Goal: Find specific page/section: Find specific page/section

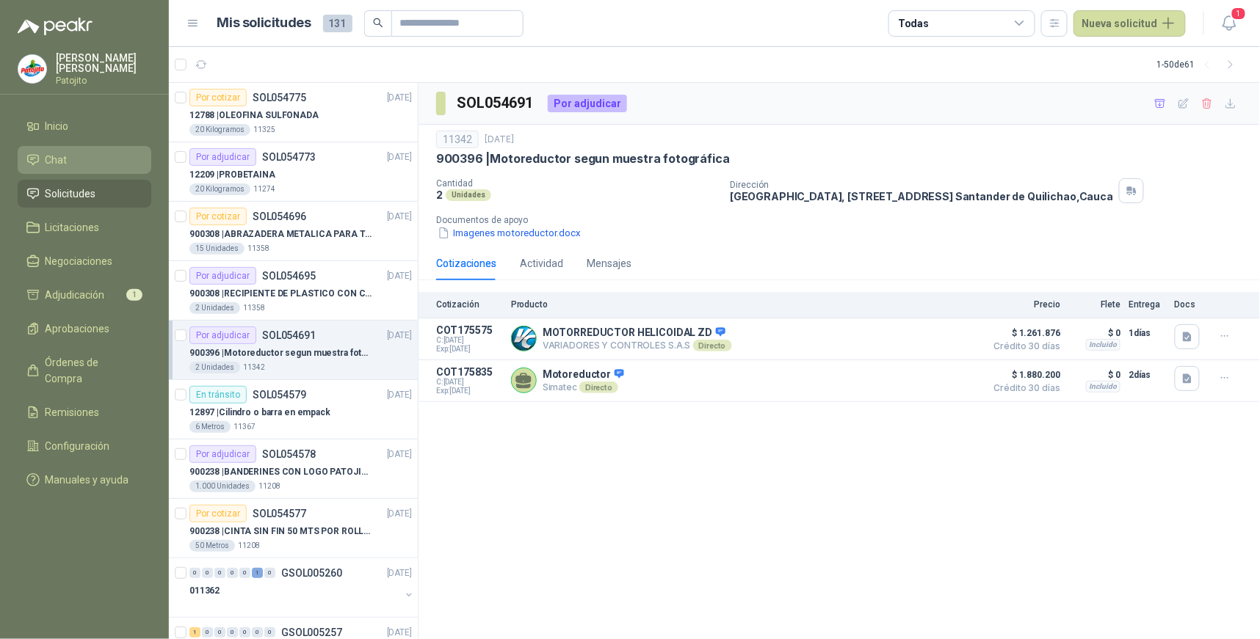
drag, startPoint x: 76, startPoint y: 128, endPoint x: 84, endPoint y: 164, distance: 37.8
click at [76, 128] on li "Inicio" at bounding box center [84, 126] width 116 height 16
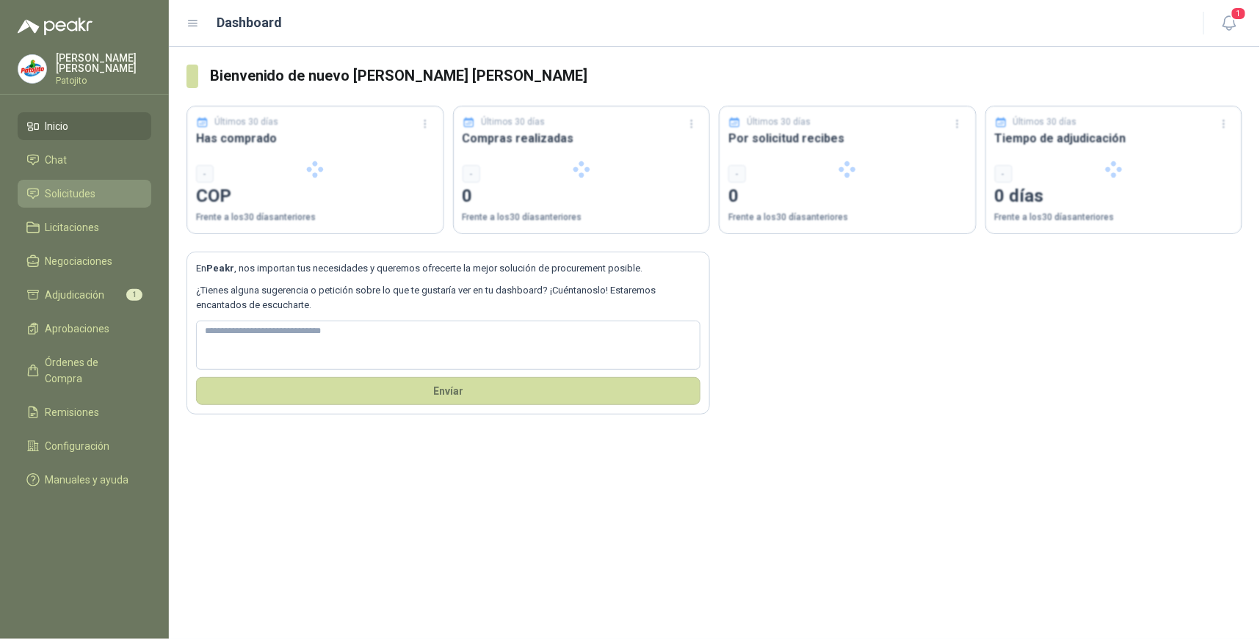
click at [97, 189] on li "Solicitudes" at bounding box center [84, 194] width 116 height 16
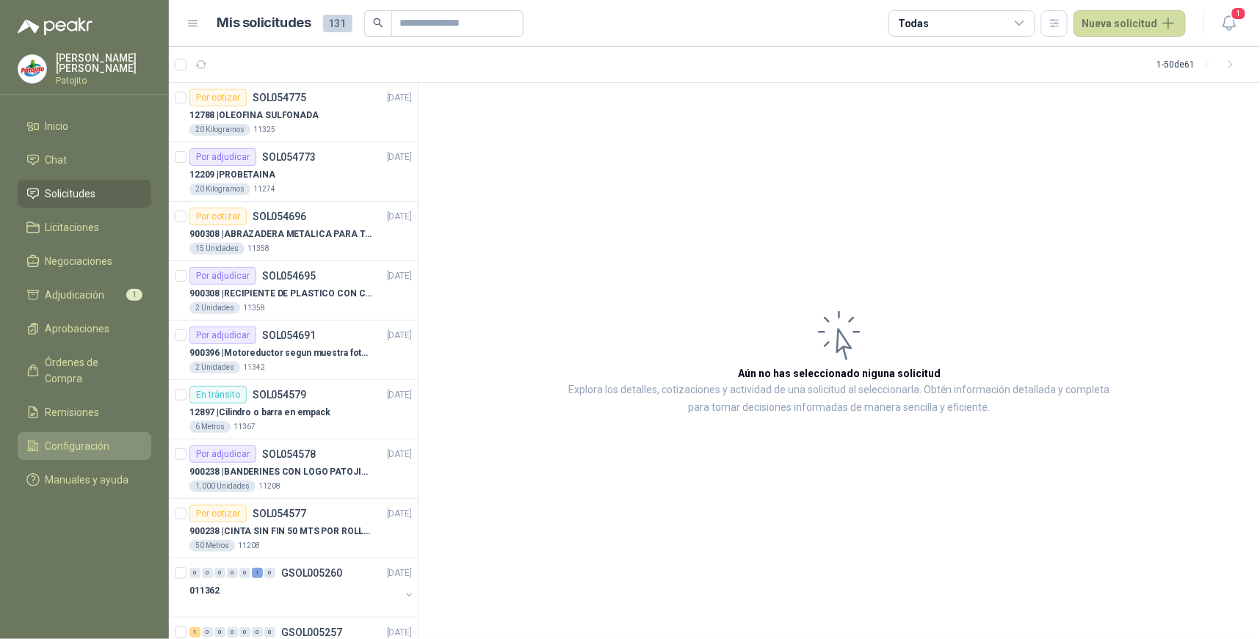
click at [109, 438] on li "Configuración" at bounding box center [84, 446] width 116 height 16
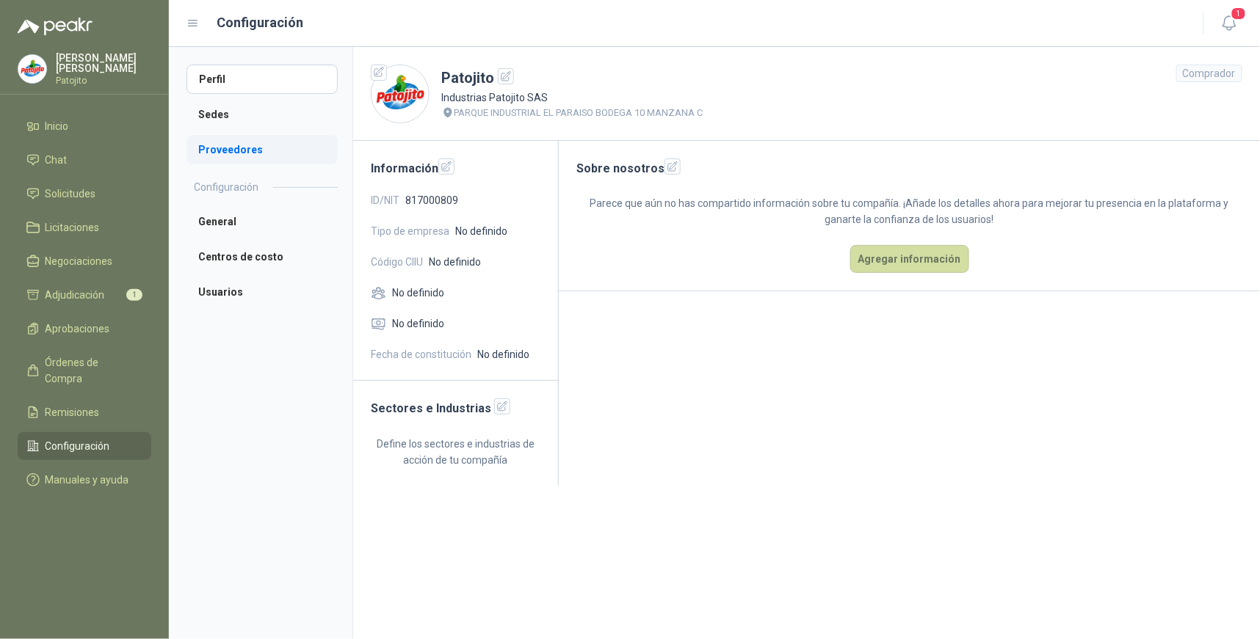
click at [241, 143] on li "Proveedores" at bounding box center [261, 149] width 151 height 29
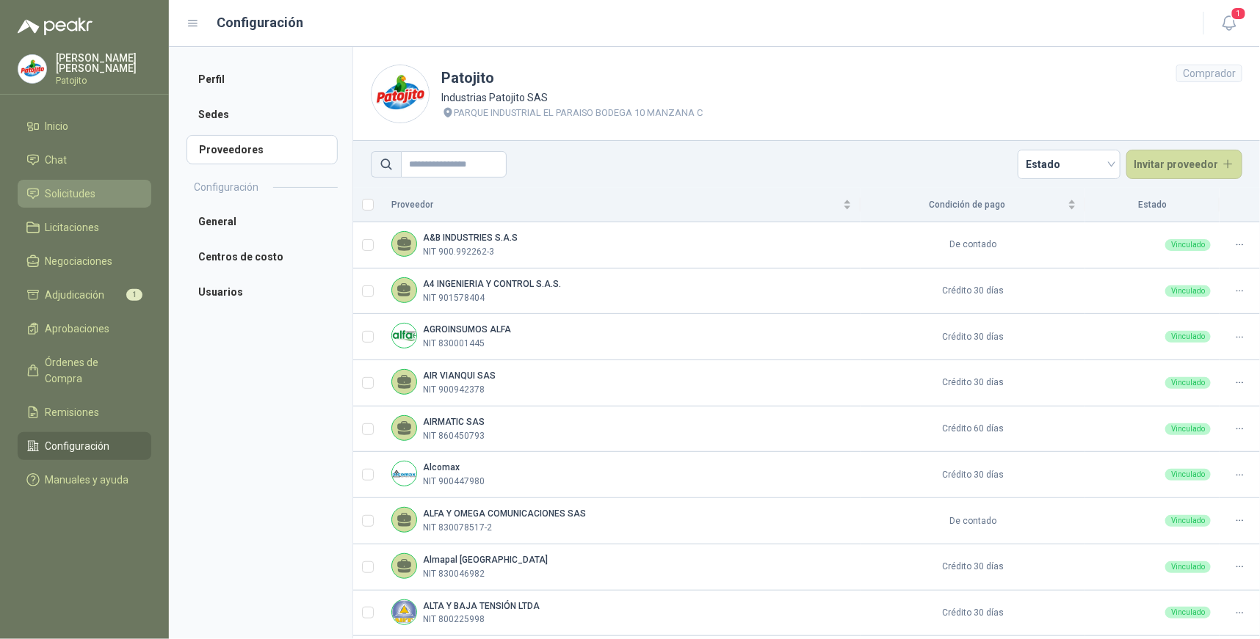
click at [131, 188] on li "Solicitudes" at bounding box center [84, 194] width 116 height 16
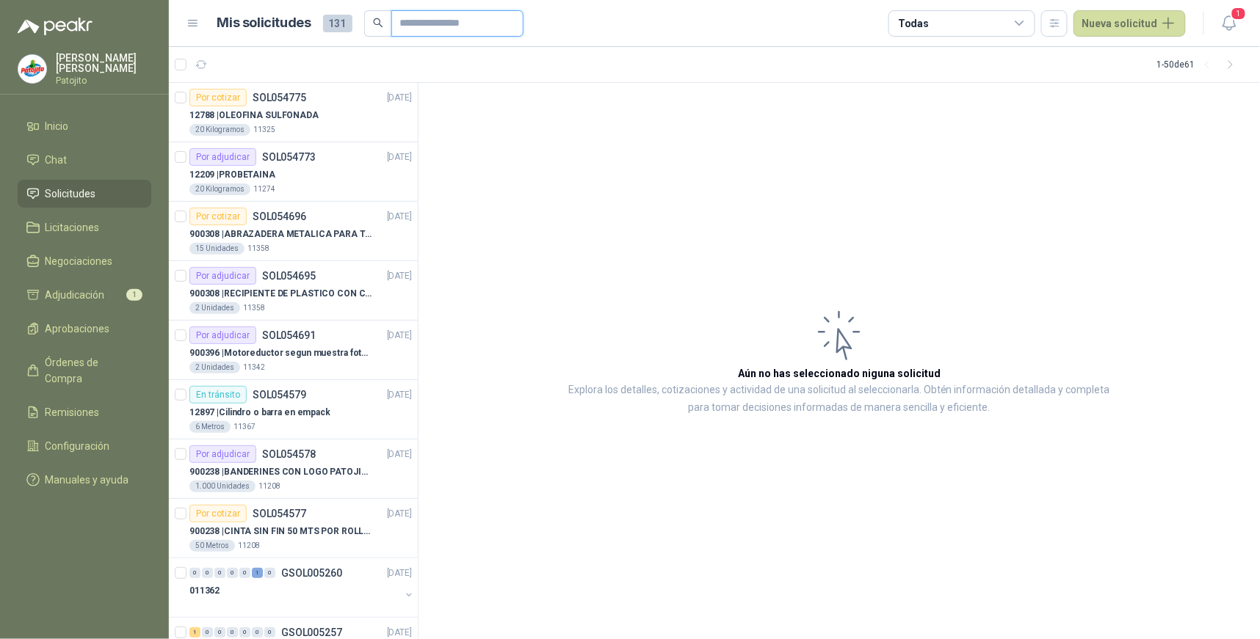
click at [418, 22] on input "text" at bounding box center [451, 23] width 103 height 25
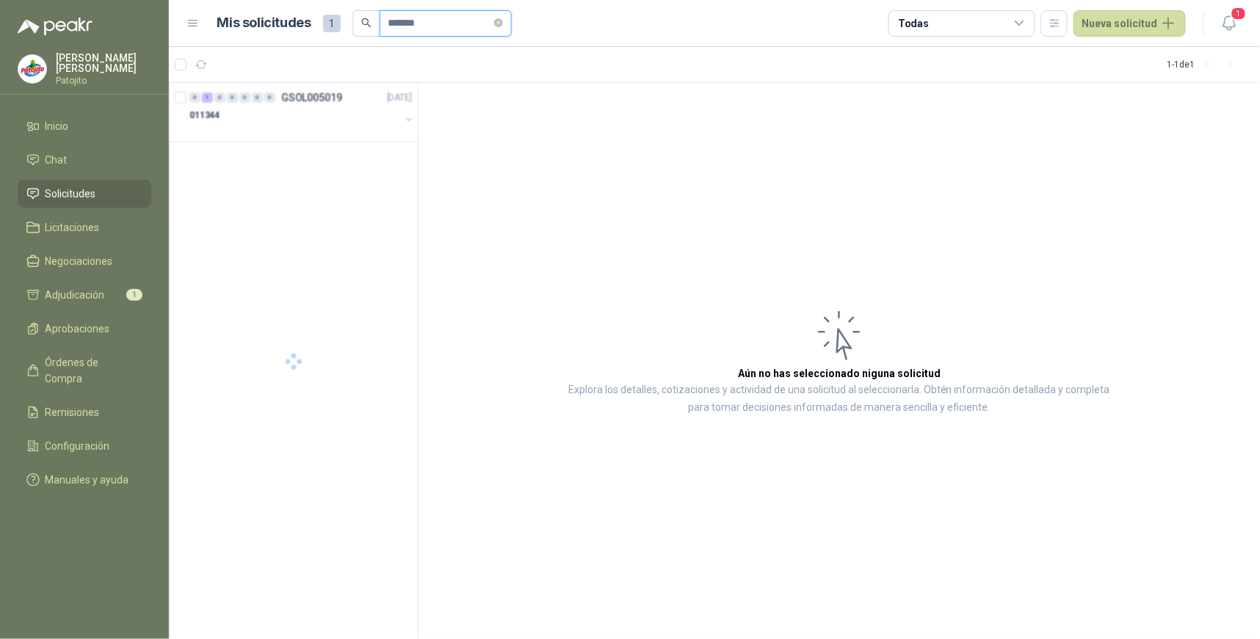
type input "*******"
click at [209, 100] on div "1" at bounding box center [207, 98] width 11 height 10
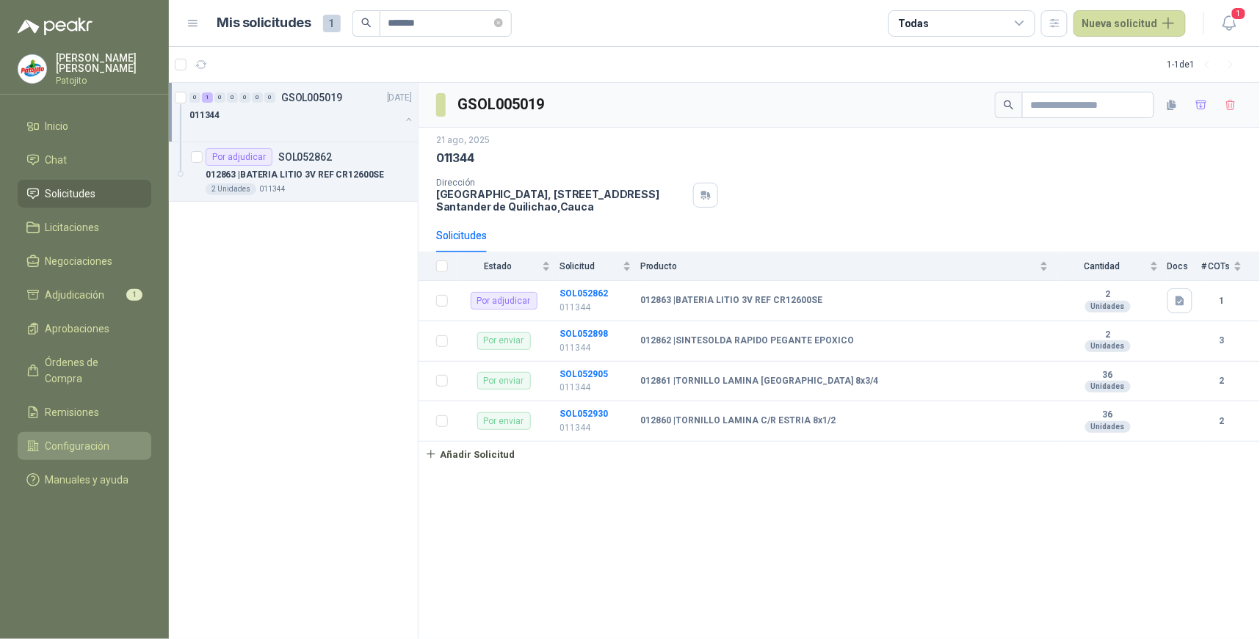
click at [101, 438] on span "Configuración" at bounding box center [78, 446] width 65 height 16
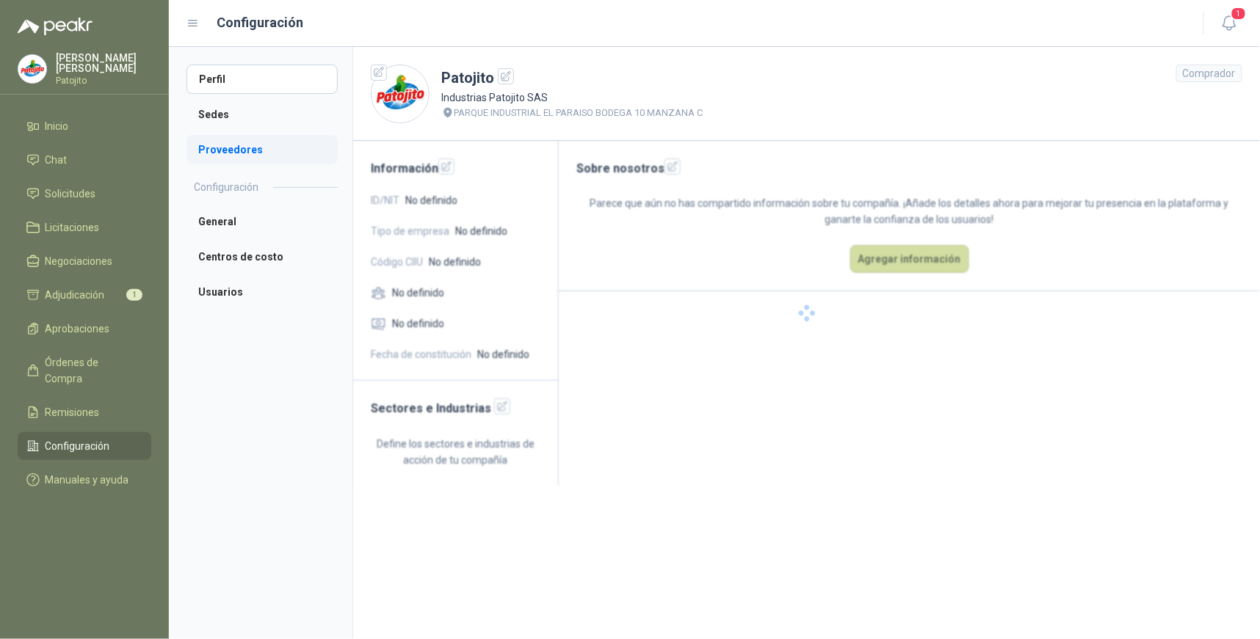
click at [274, 151] on li "Proveedores" at bounding box center [261, 149] width 151 height 29
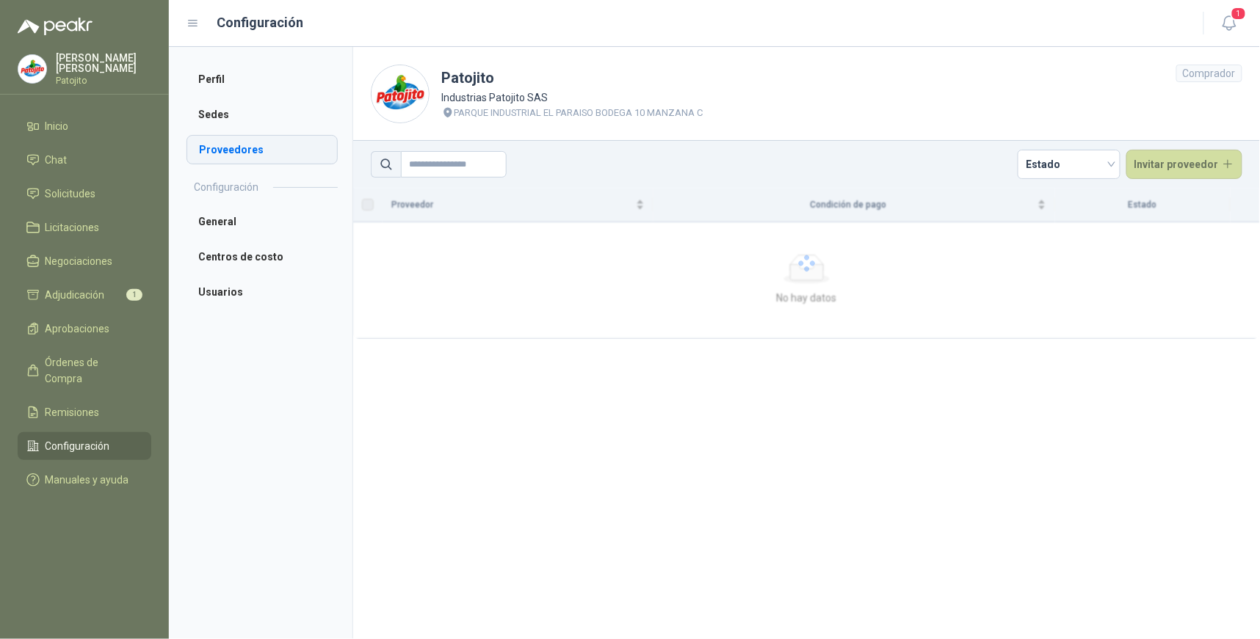
click at [274, 151] on li "Proveedores" at bounding box center [261, 149] width 151 height 29
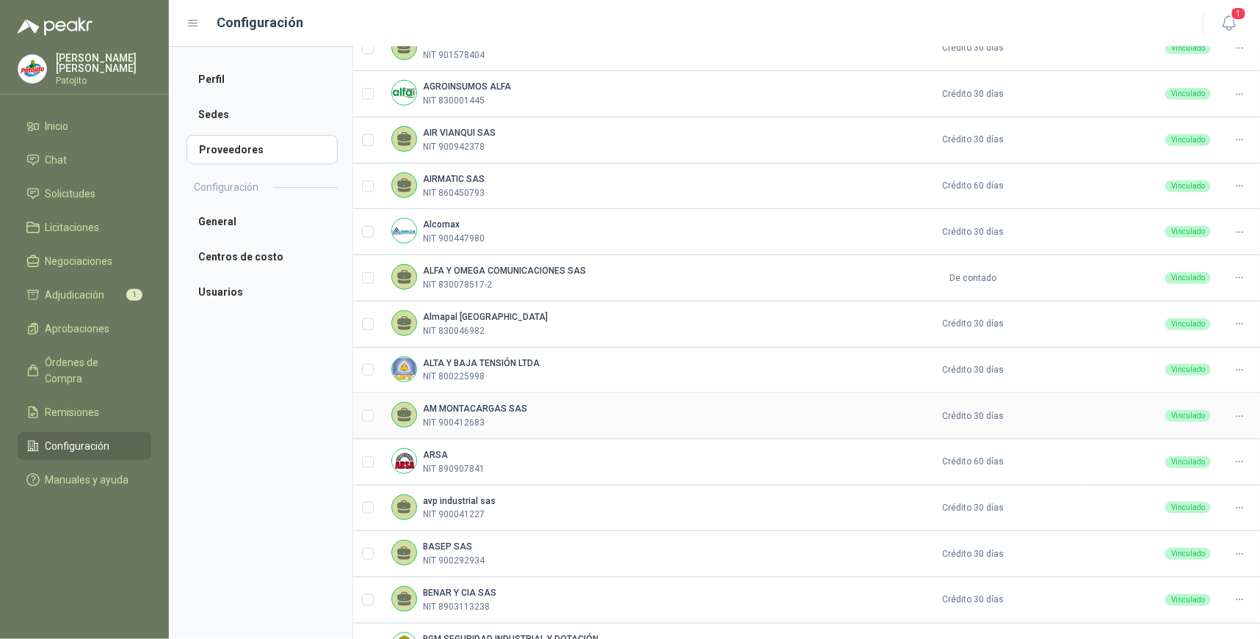
scroll to position [325, 0]
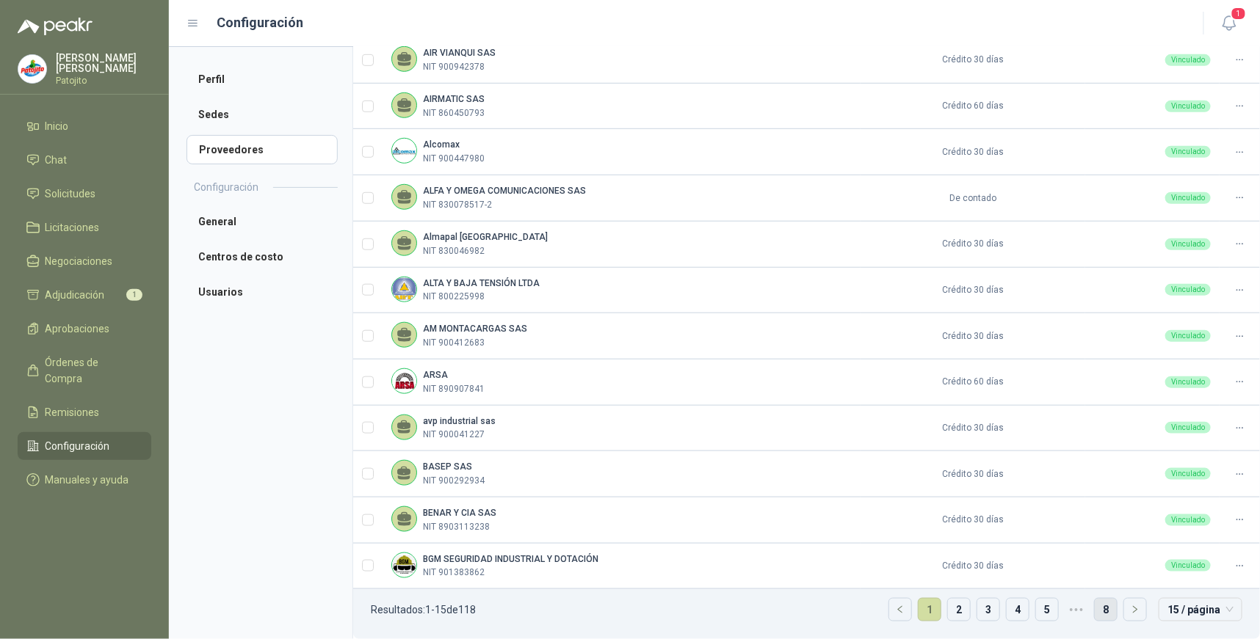
click at [1097, 606] on link "8" at bounding box center [1106, 610] width 22 height 22
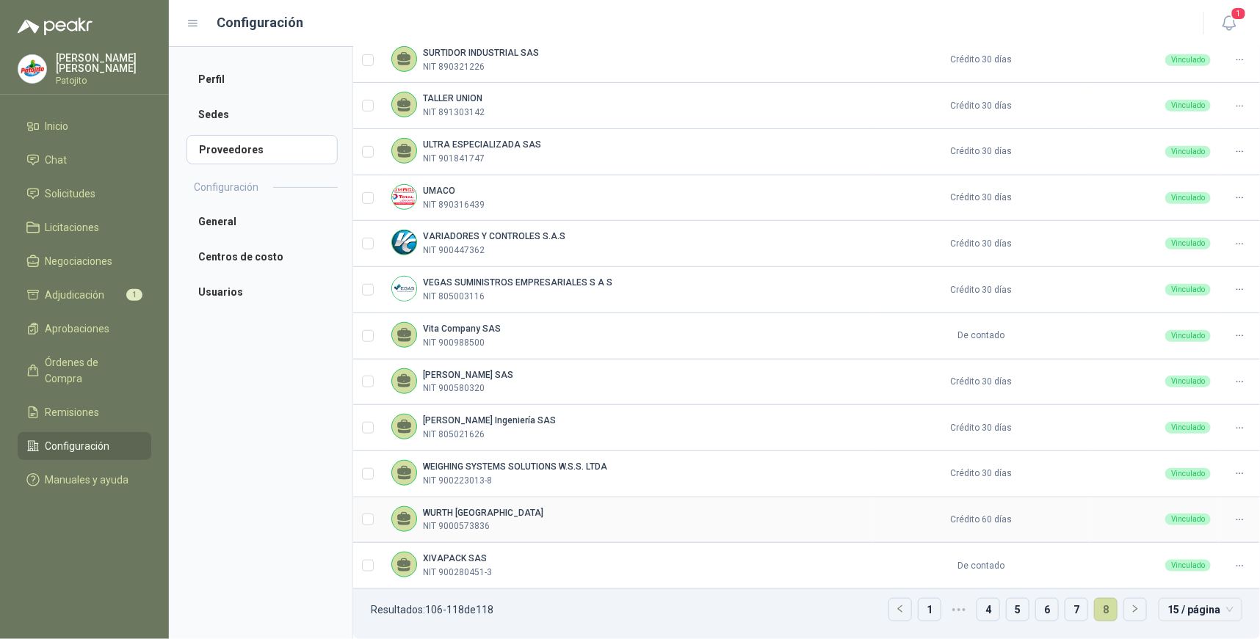
scroll to position [151, 0]
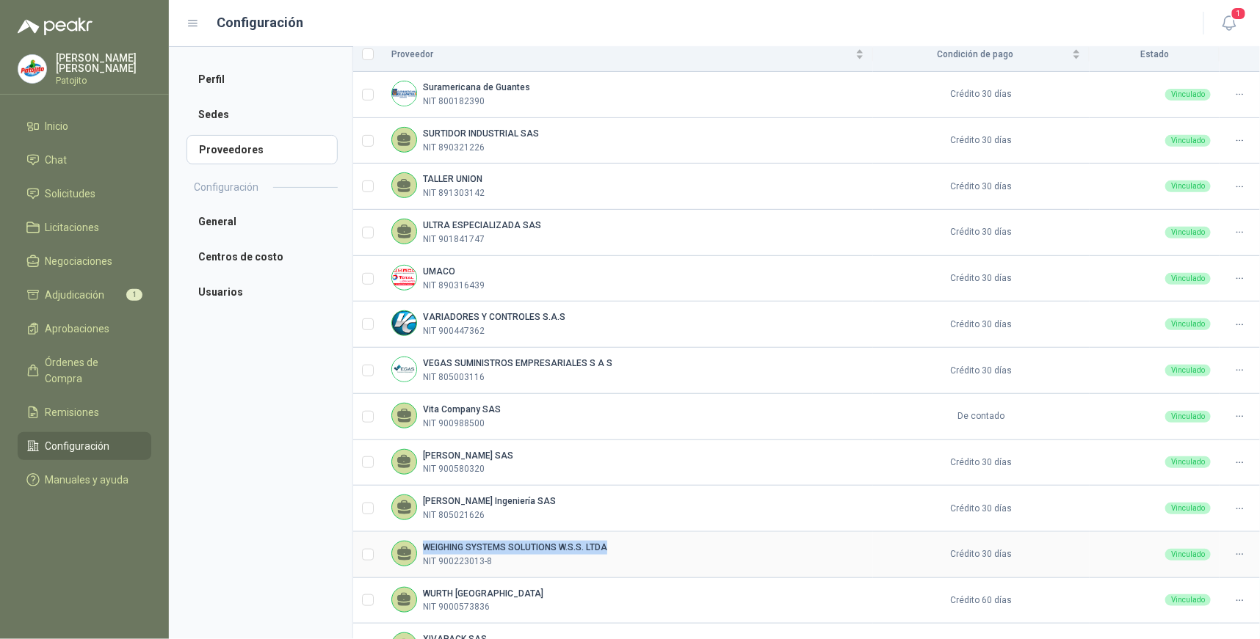
drag, startPoint x: 612, startPoint y: 546, endPoint x: 423, endPoint y: 545, distance: 189.4
click at [423, 545] on div "WEIGHING SYSTEMS SOLUTIONS W.S.S. LTDA NIT 900223013-8" at bounding box center [627, 555] width 473 height 28
drag, startPoint x: 423, startPoint y: 545, endPoint x: 445, endPoint y: 546, distance: 22.0
copy b "WEIGHING SYSTEMS SOLUTIONS W.S.S. LTDA"
click at [112, 192] on li "Solicitudes" at bounding box center [84, 194] width 116 height 16
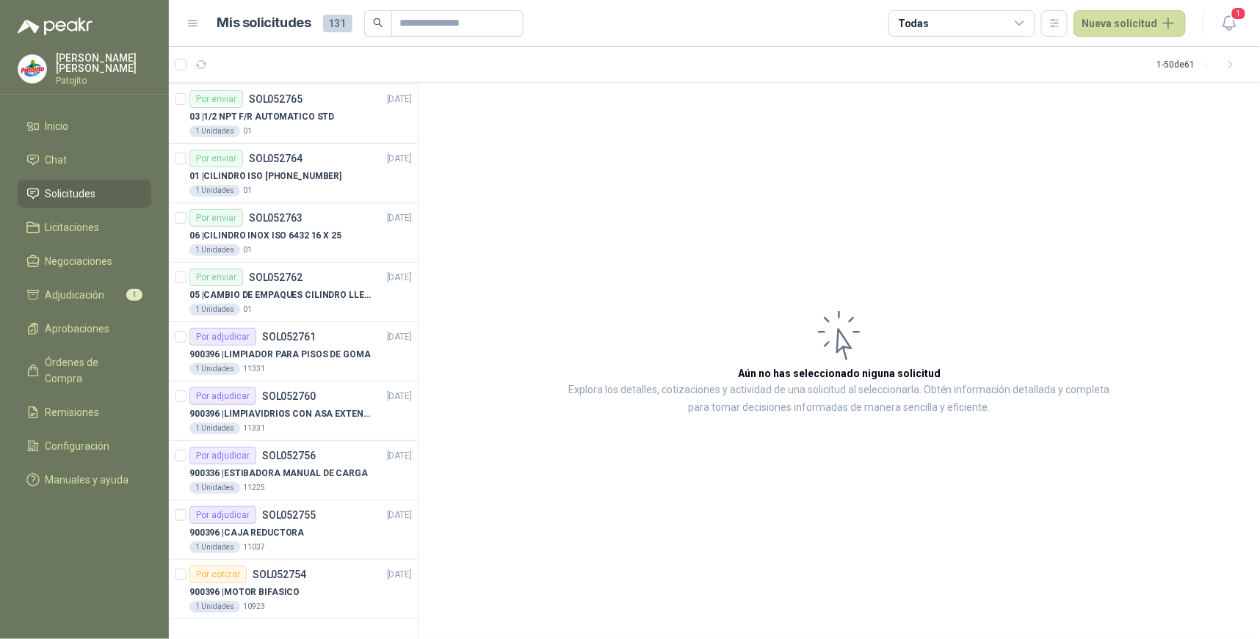
scroll to position [2031, 0]
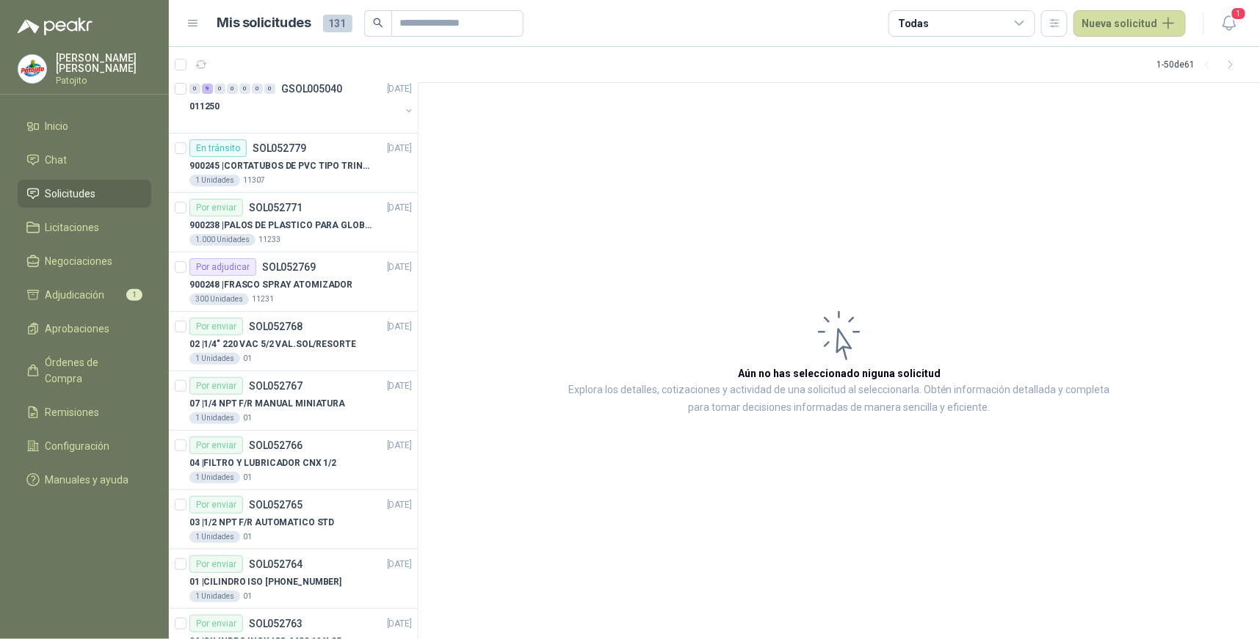
click at [1024, 18] on icon at bounding box center [1019, 23] width 13 height 13
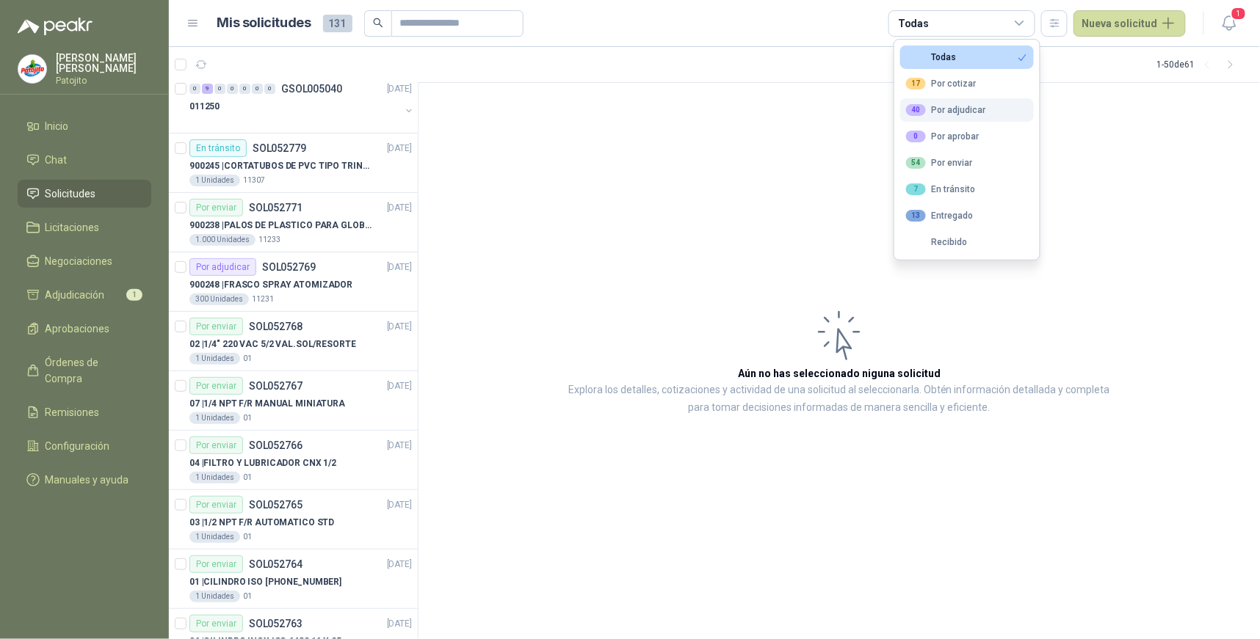
click at [965, 109] on div "40 Por adjudicar" at bounding box center [946, 110] width 80 height 12
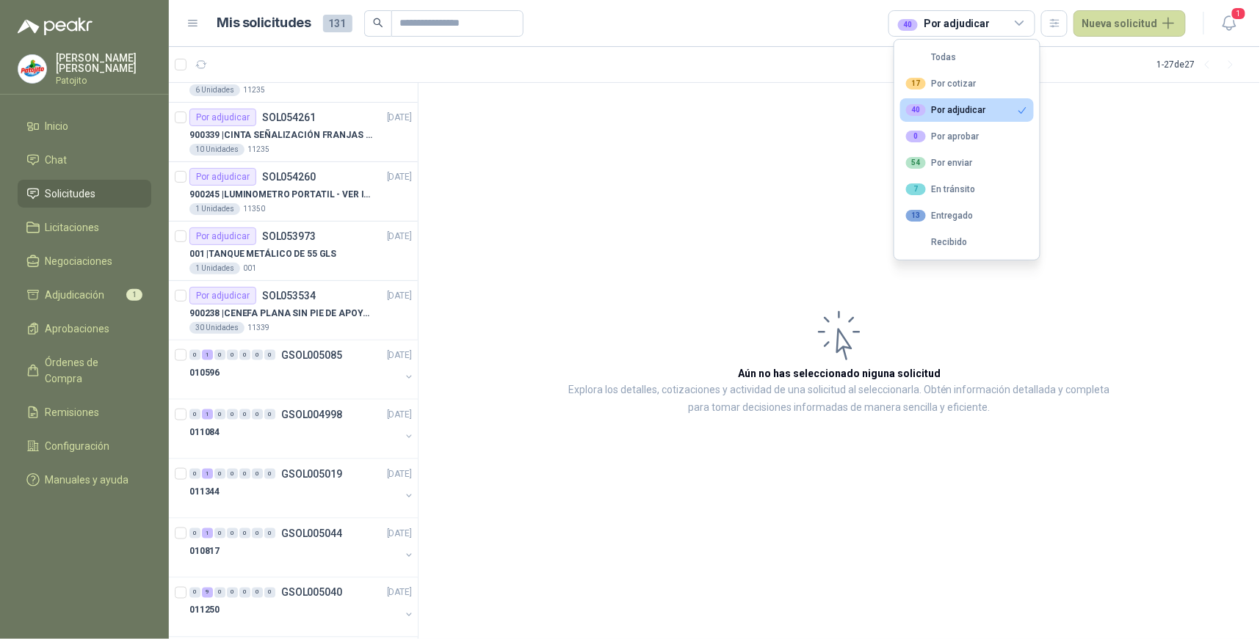
scroll to position [489, 0]
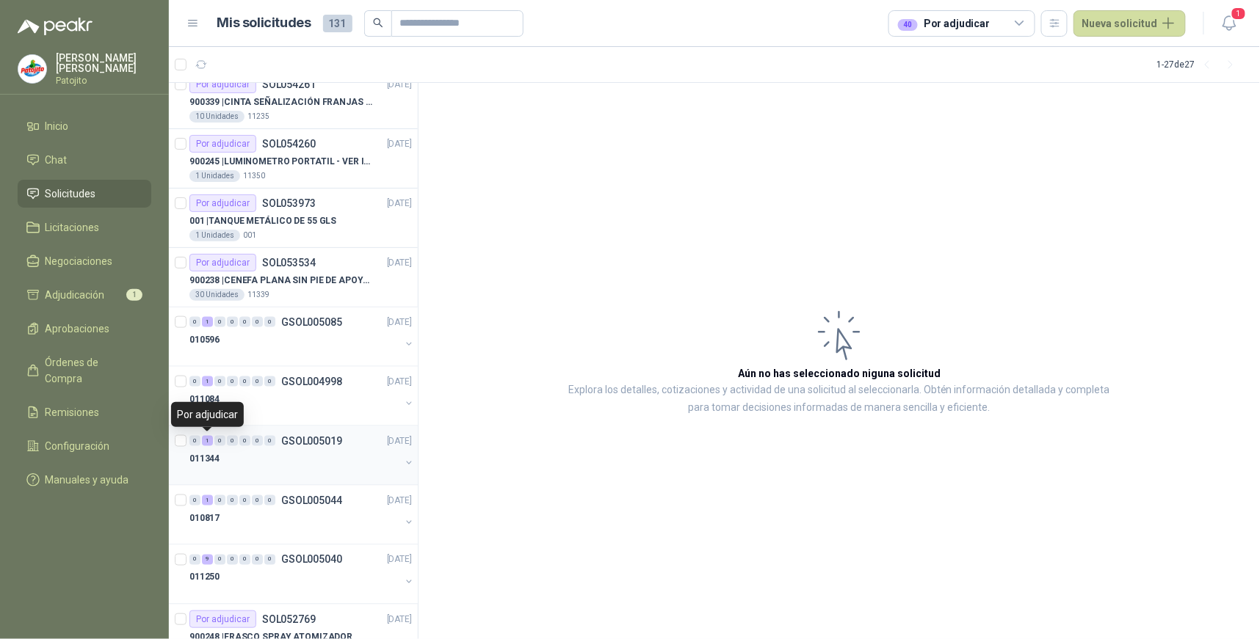
click at [203, 441] on div "1" at bounding box center [207, 441] width 11 height 10
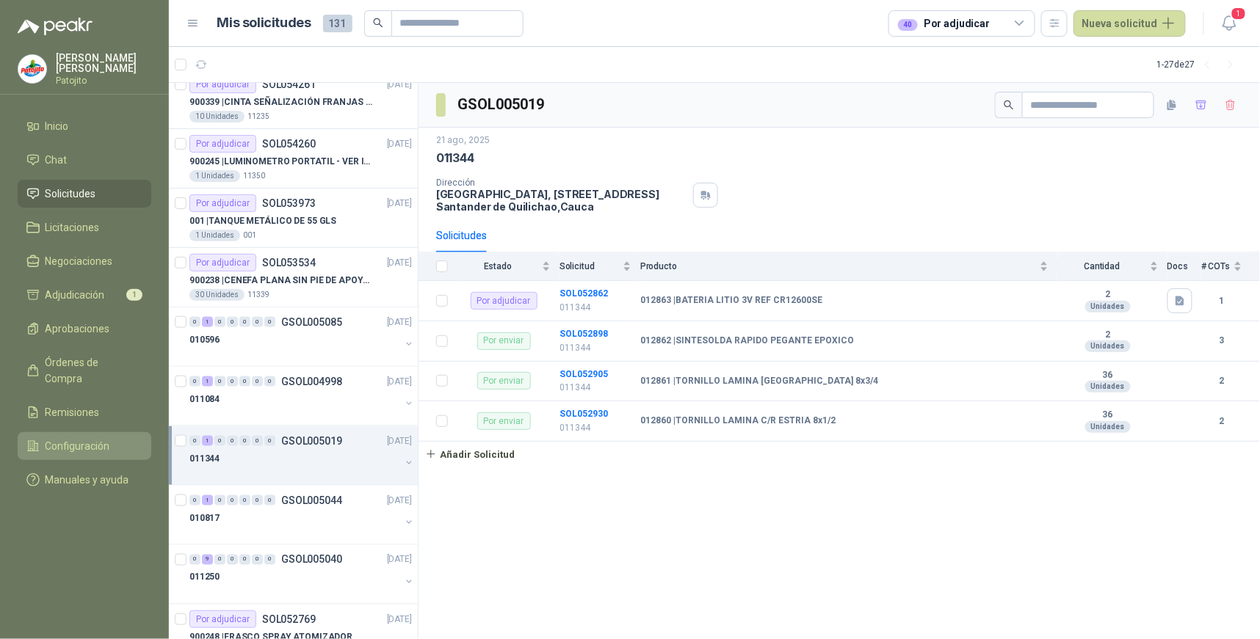
click at [84, 438] on span "Configuración" at bounding box center [78, 446] width 65 height 16
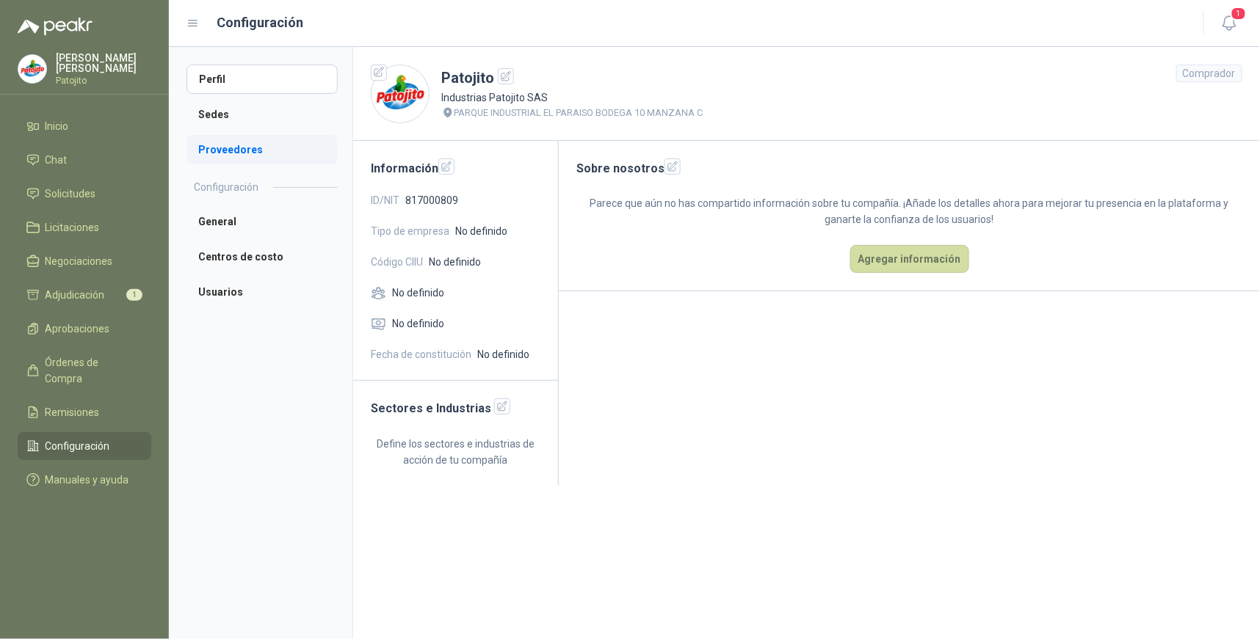
click at [242, 153] on li "Proveedores" at bounding box center [261, 149] width 151 height 29
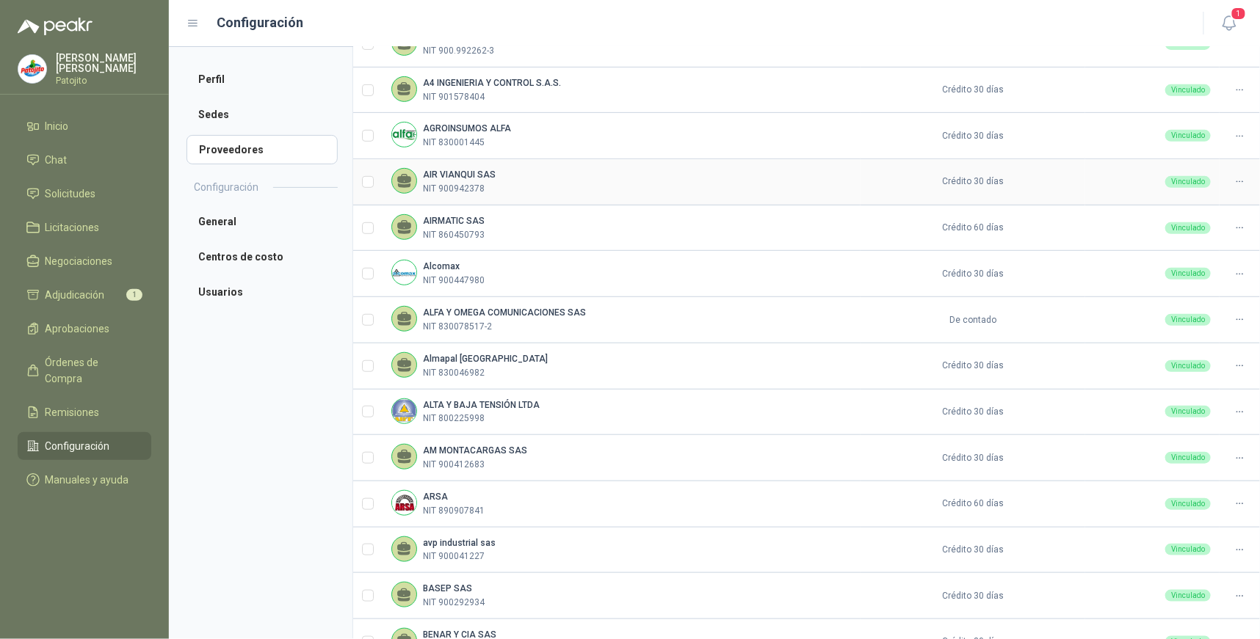
scroll to position [325, 0]
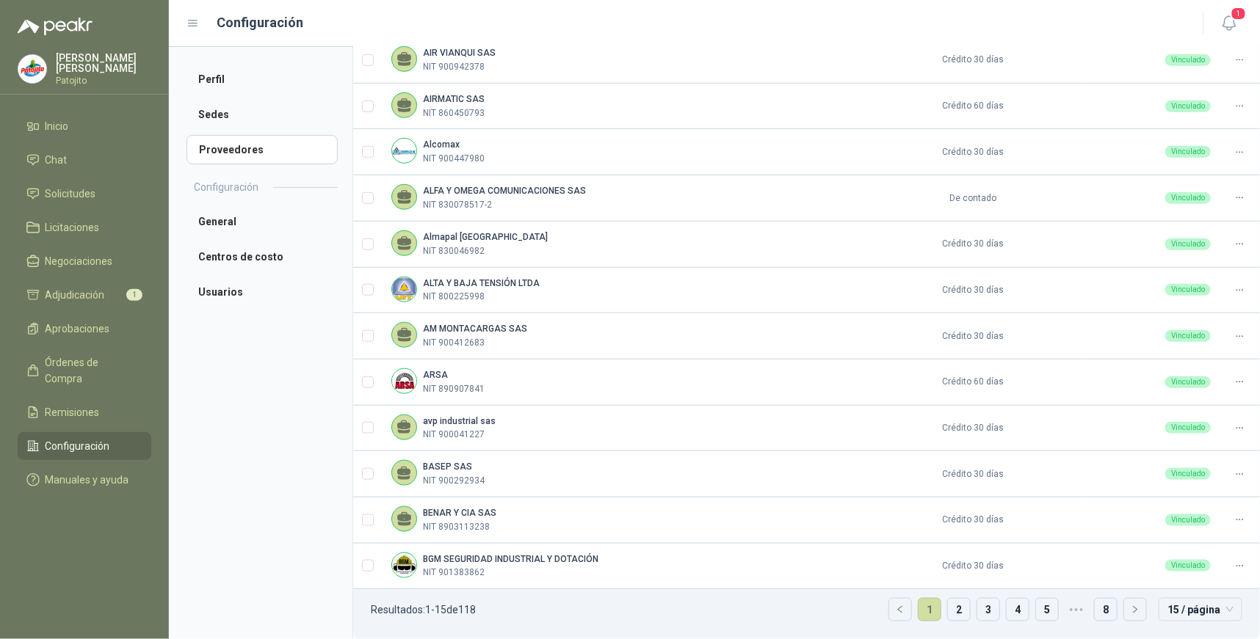
drag, startPoint x: 1102, startPoint y: 609, endPoint x: 1097, endPoint y: 593, distance: 17.0
click at [1101, 610] on link "8" at bounding box center [1106, 610] width 22 height 22
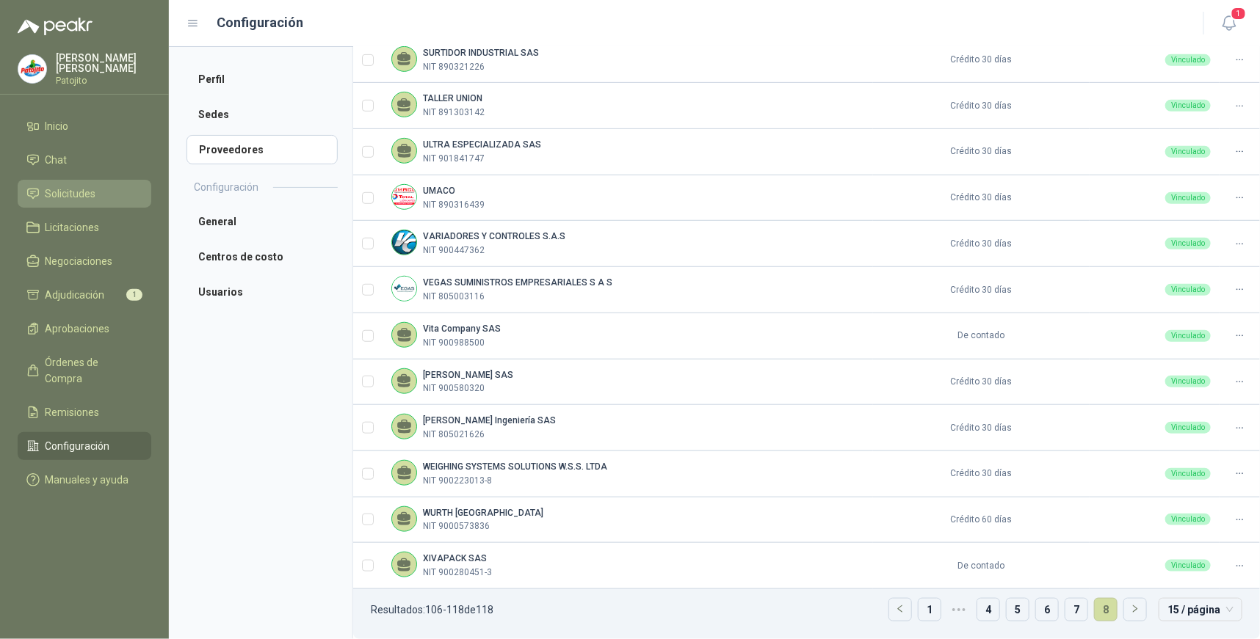
click at [93, 195] on span "Solicitudes" at bounding box center [71, 194] width 51 height 16
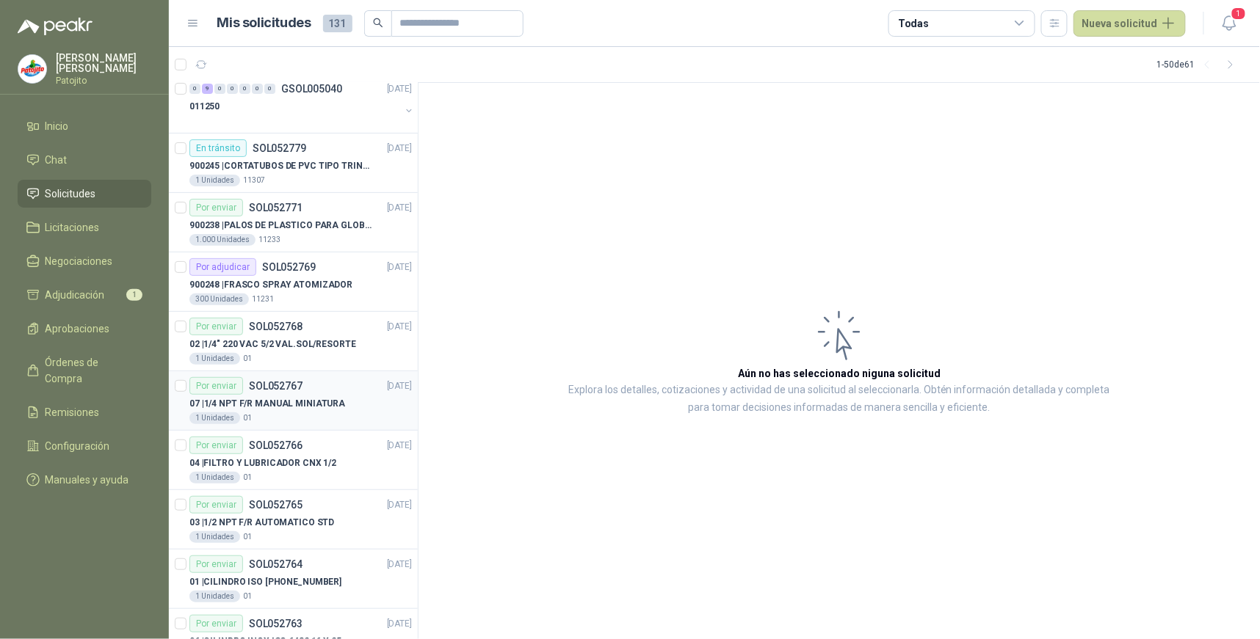
scroll to position [1868, 0]
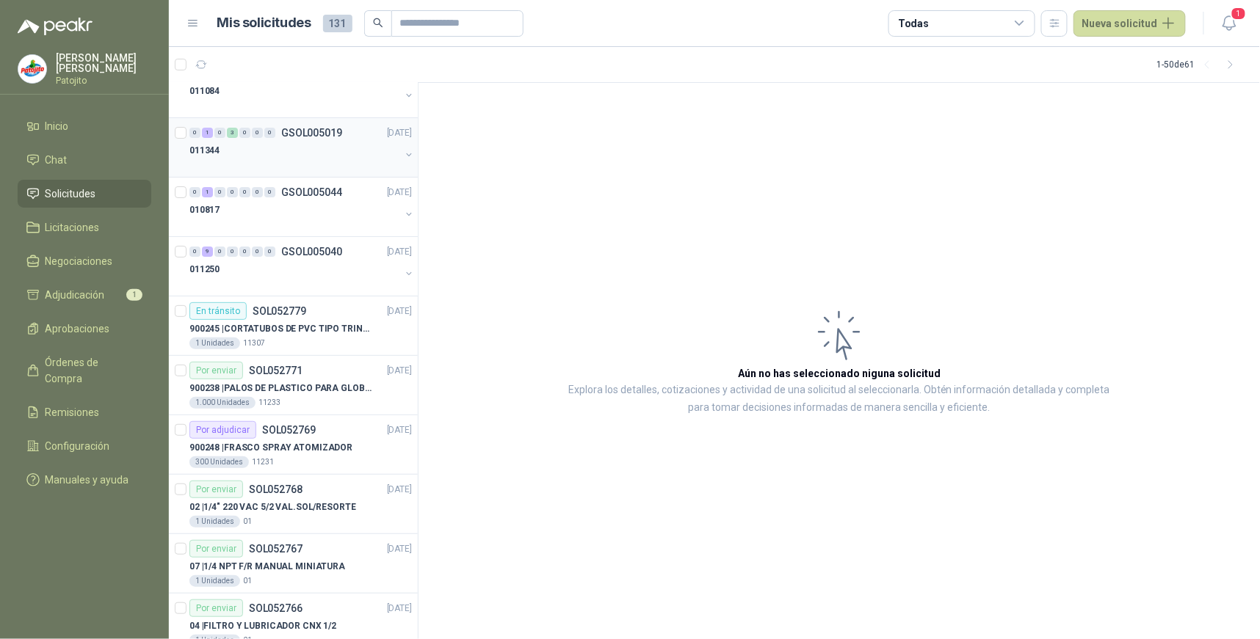
click at [211, 136] on div "1" at bounding box center [207, 133] width 11 height 10
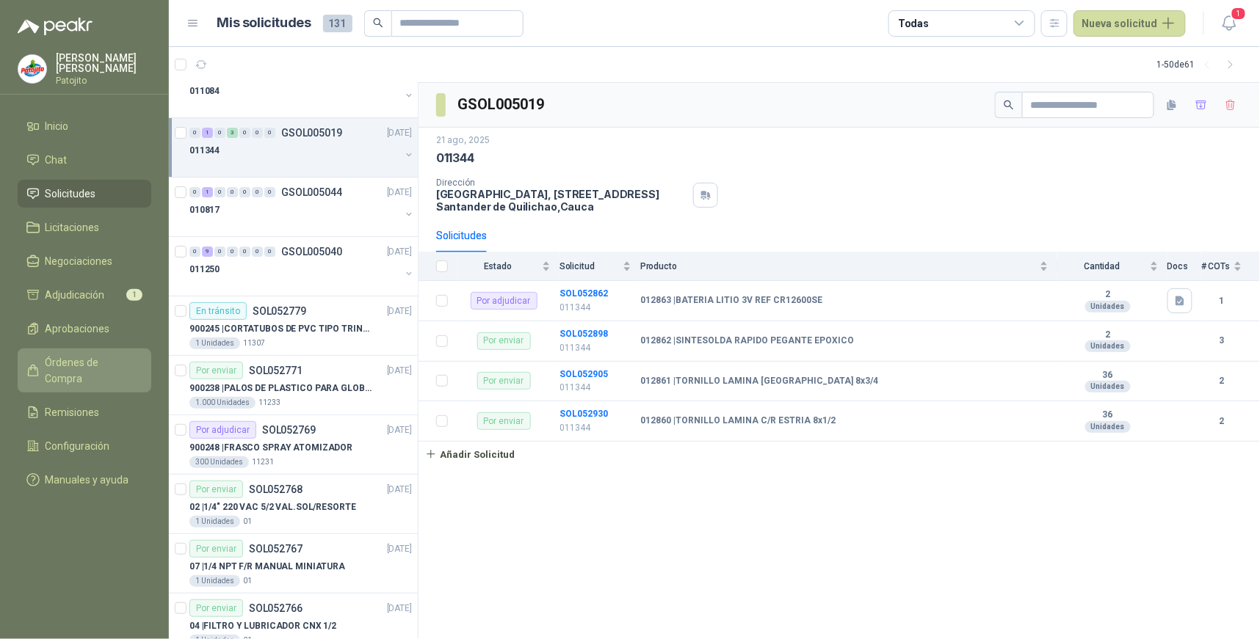
click at [115, 352] on link "Órdenes de Compra" at bounding box center [85, 371] width 134 height 44
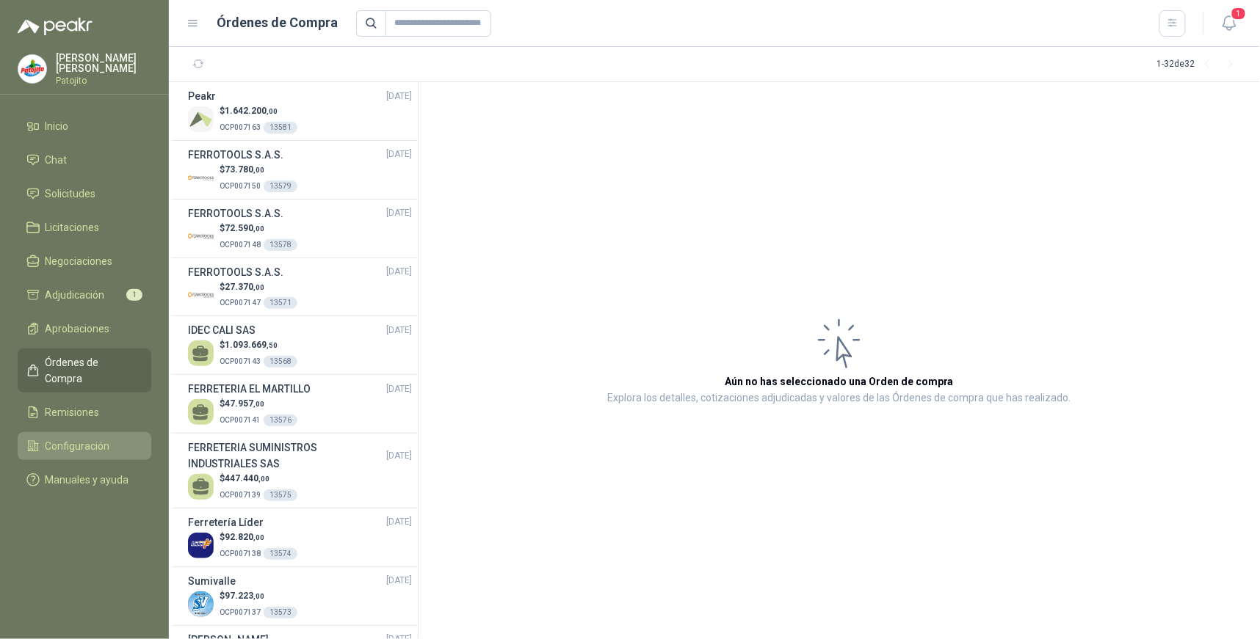
click at [98, 438] on span "Configuración" at bounding box center [78, 446] width 65 height 16
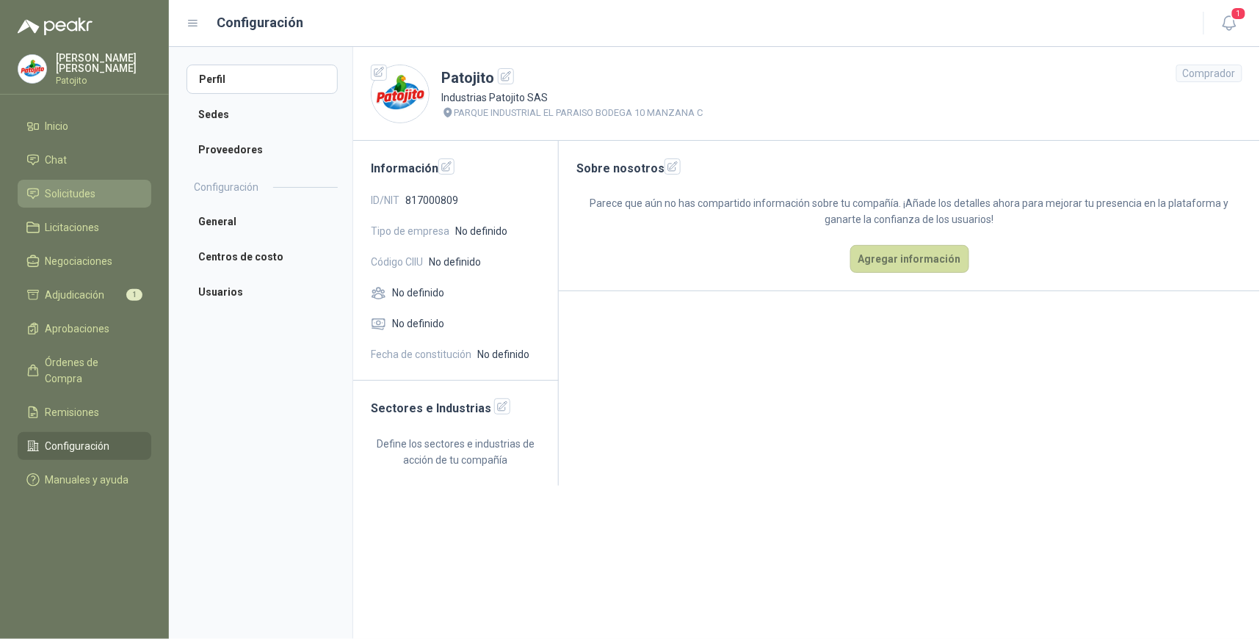
click at [94, 180] on link "Solicitudes" at bounding box center [85, 194] width 134 height 28
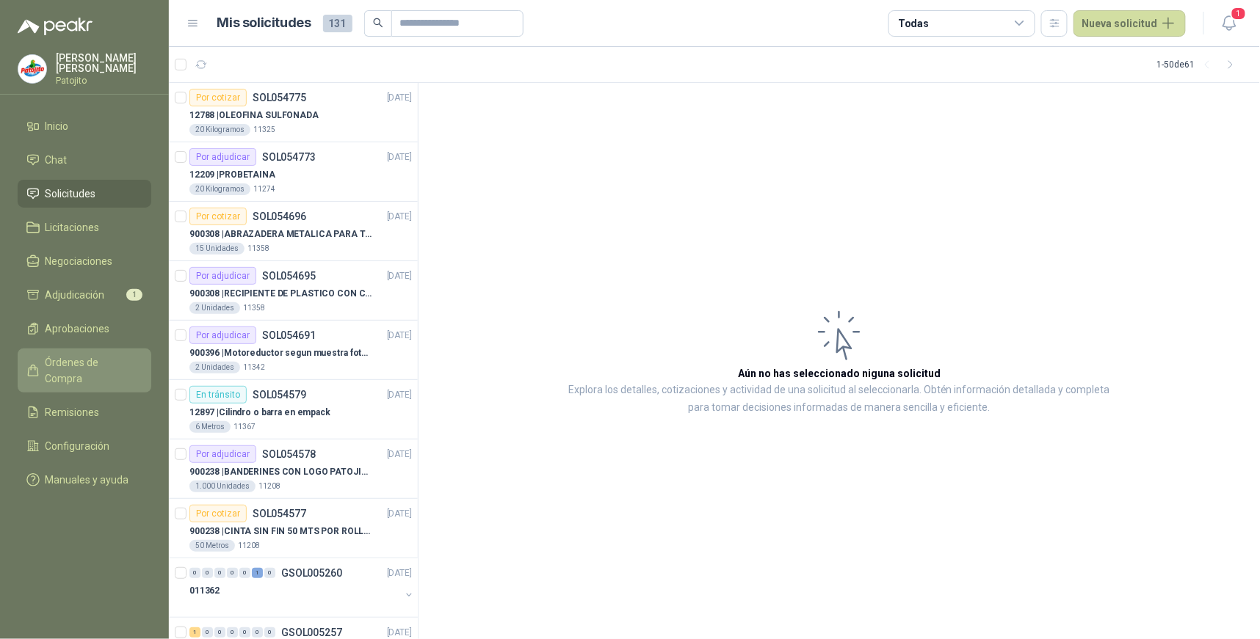
click at [106, 357] on span "Órdenes de Compra" at bounding box center [92, 371] width 92 height 32
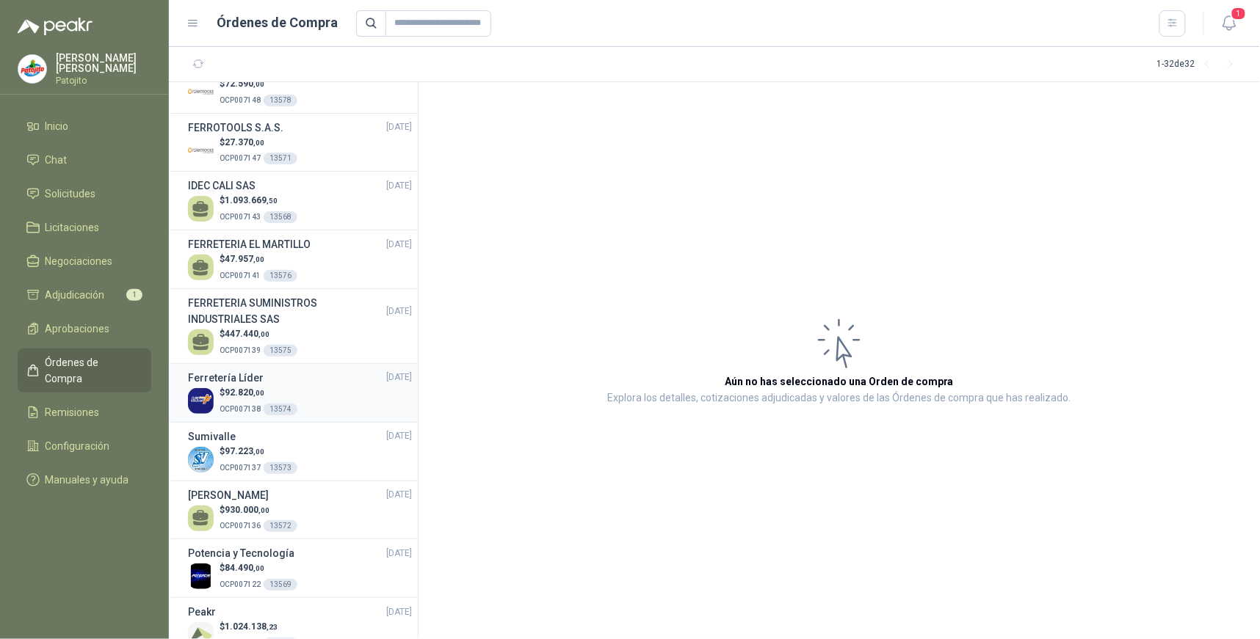
scroll to position [163, 0]
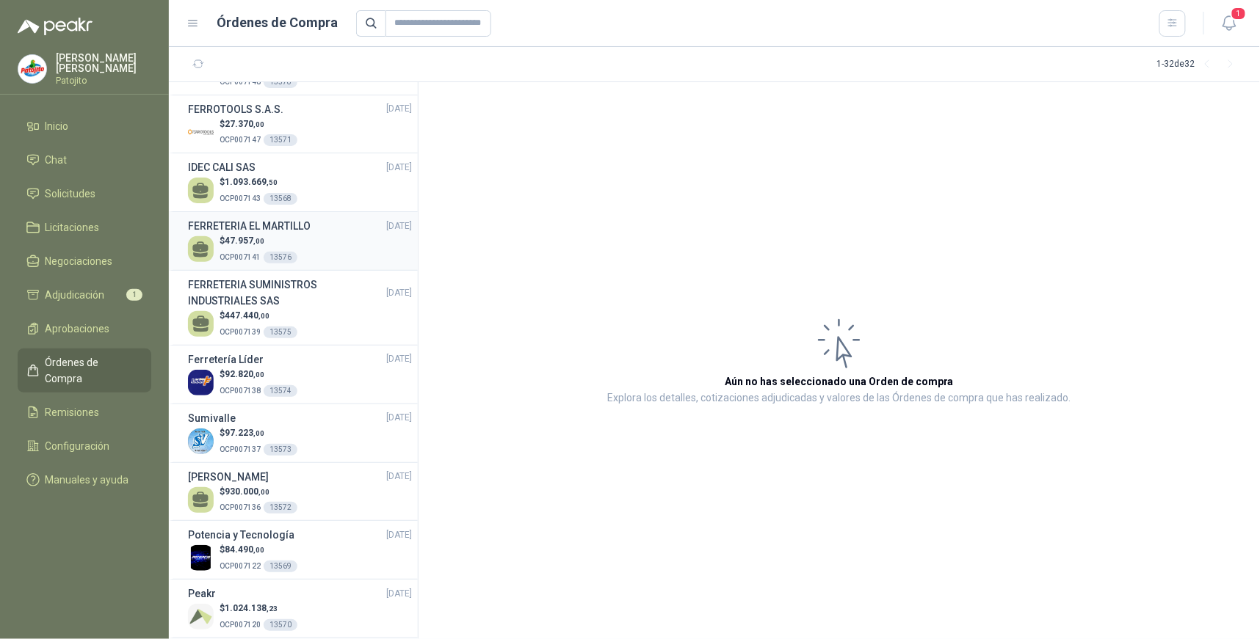
click at [319, 233] on div "FERRETERIA EL MARTILLO [DATE]" at bounding box center [300, 226] width 224 height 16
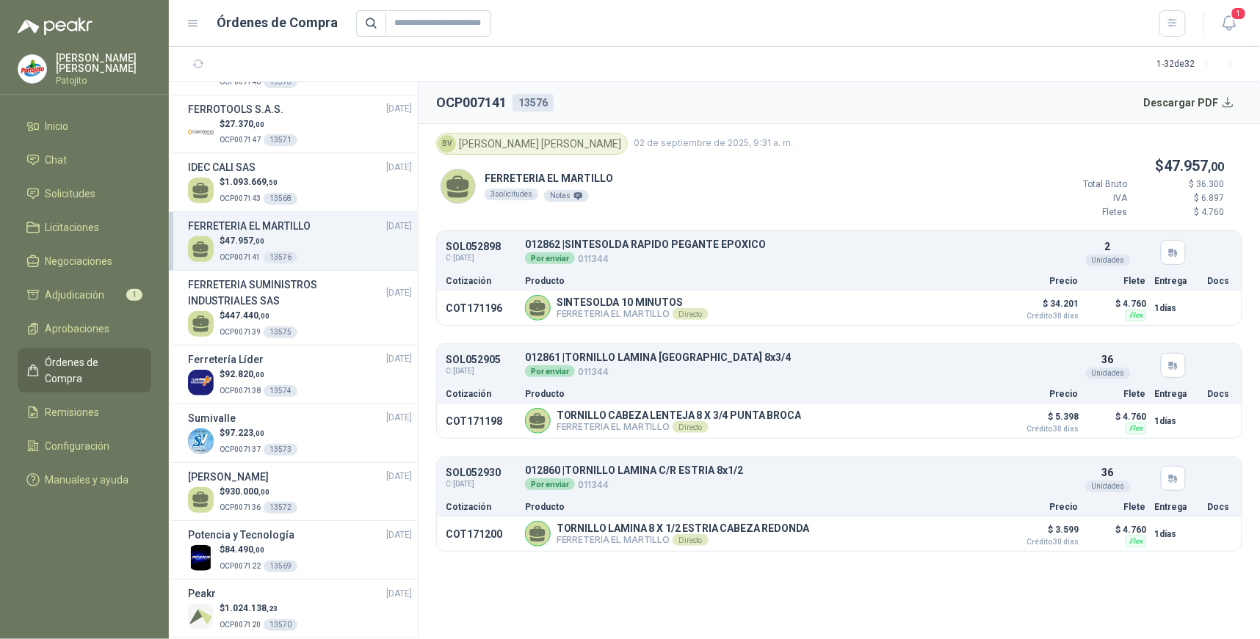
click at [1112, 258] on div "Unidades" at bounding box center [1108, 261] width 45 height 12
click at [852, 199] on div "FERRETERIA EL MARTILLO 3 solicitudes Notas $ 47.957 ,00 Total Bruto $ 36.300 IV…" at bounding box center [839, 193] width 806 height 76
